Goal: Find specific fact: Find specific fact

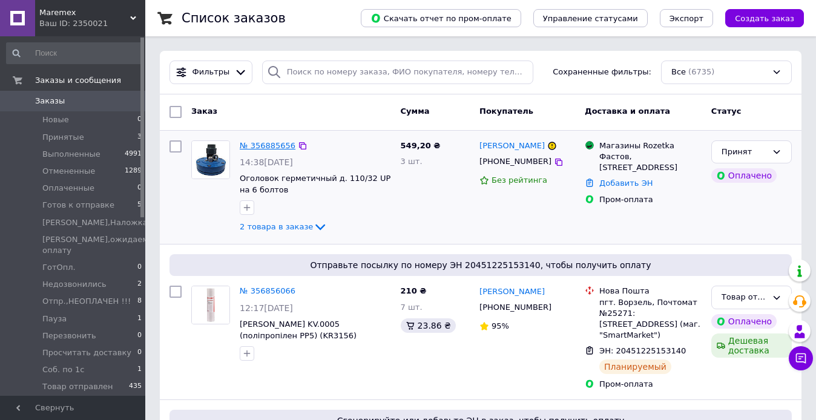
click at [272, 148] on link "№ 356885656" at bounding box center [268, 145] width 56 height 9
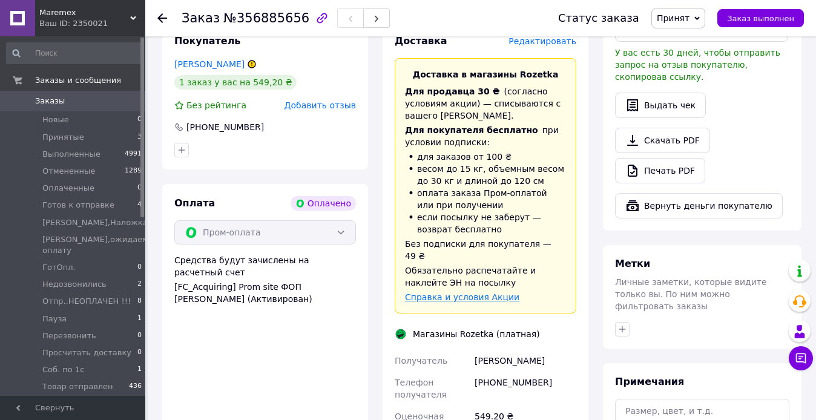
scroll to position [424, 0]
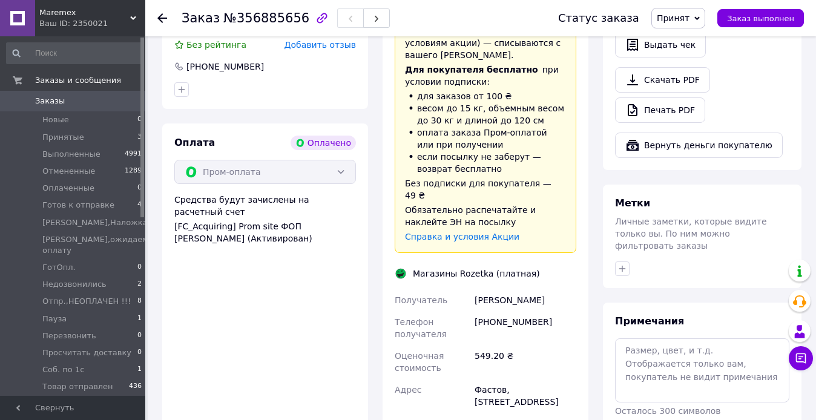
drag, startPoint x: 560, startPoint y: 278, endPoint x: 475, endPoint y: 277, distance: 85.4
click at [475, 289] on div "[PERSON_NAME]" at bounding box center [525, 300] width 107 height 22
copy div "[PERSON_NAME]"
drag, startPoint x: 471, startPoint y: 365, endPoint x: 575, endPoint y: 375, distance: 104.1
click at [575, 375] on div "Получатель [PERSON_NAME] Телефон получателя [PHONE_NUMBER] Оценочная стоимость …" at bounding box center [485, 397] width 187 height 216
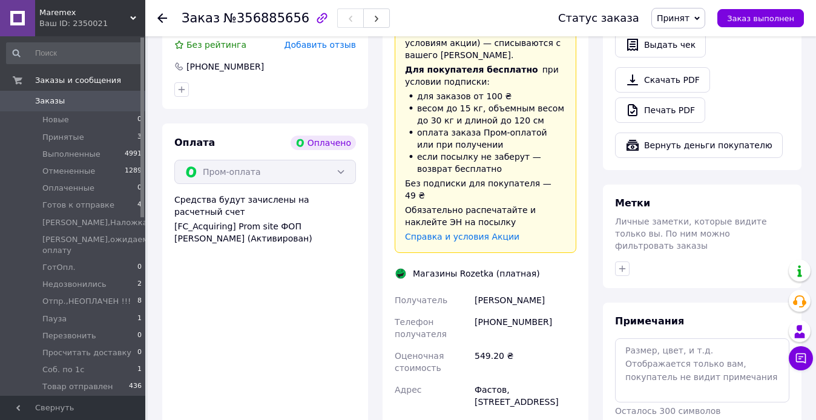
copy div "Адрес [STREET_ADDRESS]"
drag, startPoint x: 543, startPoint y: 298, endPoint x: 491, endPoint y: 297, distance: 52.1
click at [491, 311] on div "[PHONE_NUMBER]" at bounding box center [525, 328] width 107 height 34
copy div "0672808084"
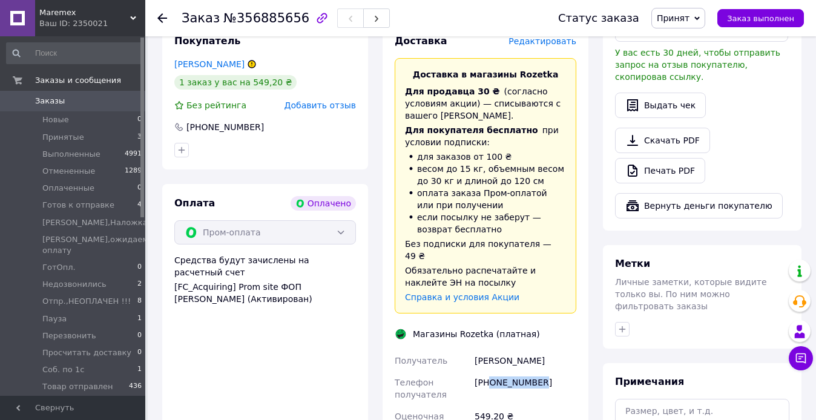
scroll to position [0, 0]
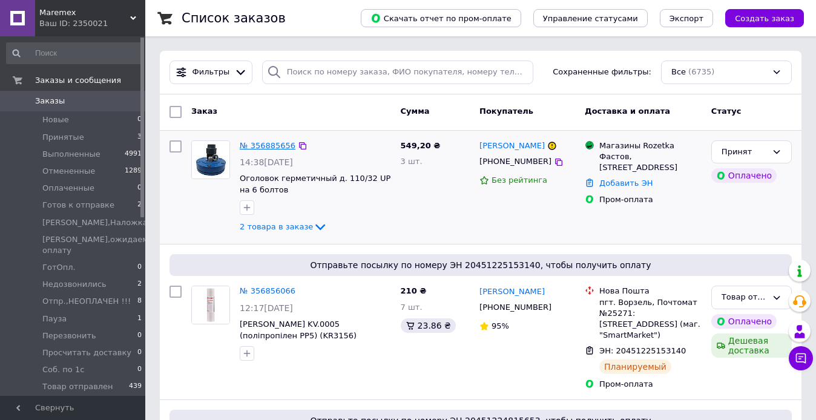
click at [265, 143] on link "№ 356885656" at bounding box center [268, 145] width 56 height 9
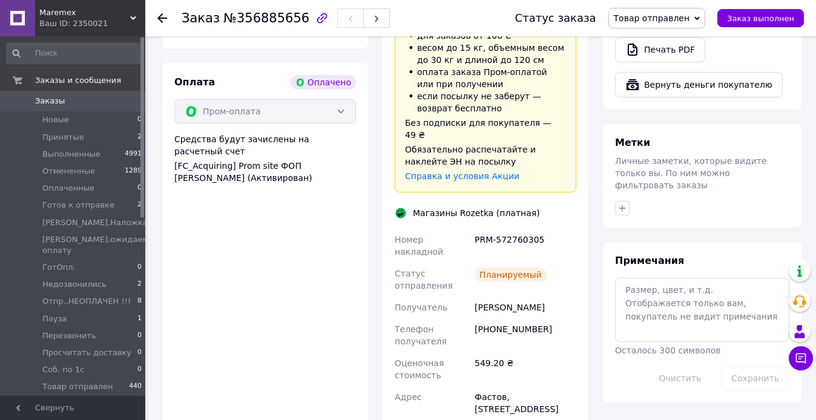
scroll to position [182, 0]
